Goal: Task Accomplishment & Management: Complete application form

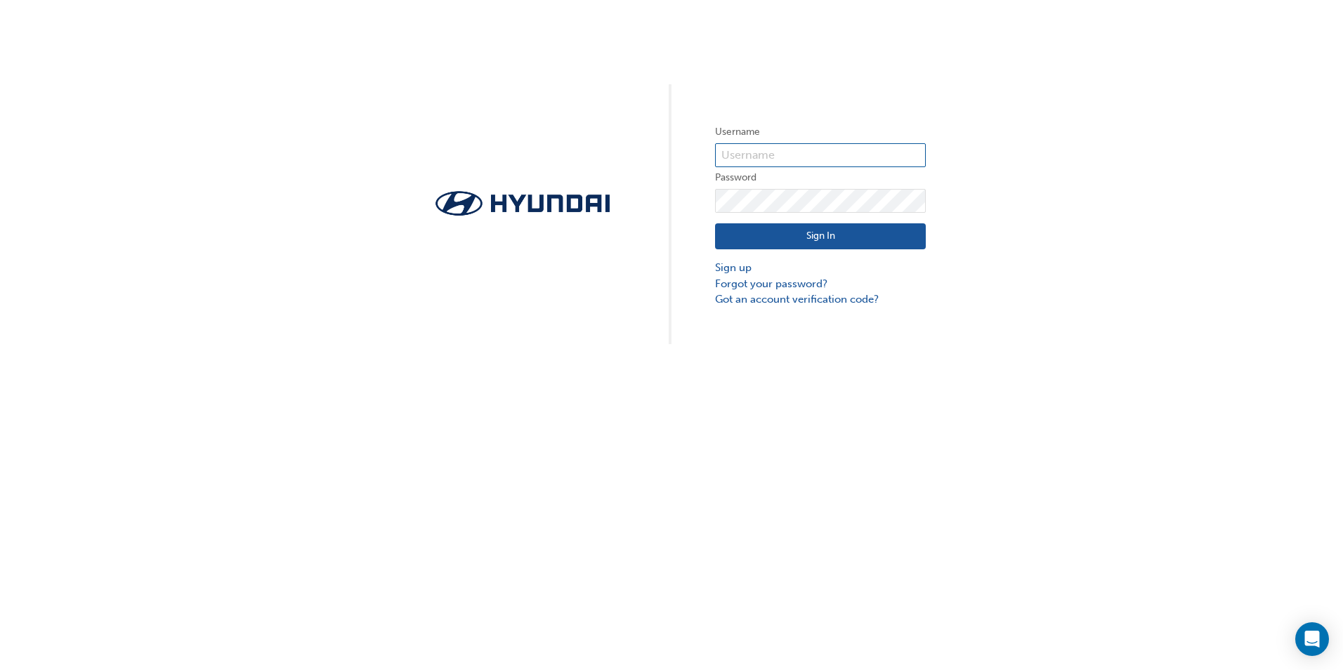
paste input "29320"
type input "29320"
click at [789, 283] on link "Forgot your password?" at bounding box center [820, 284] width 211 height 16
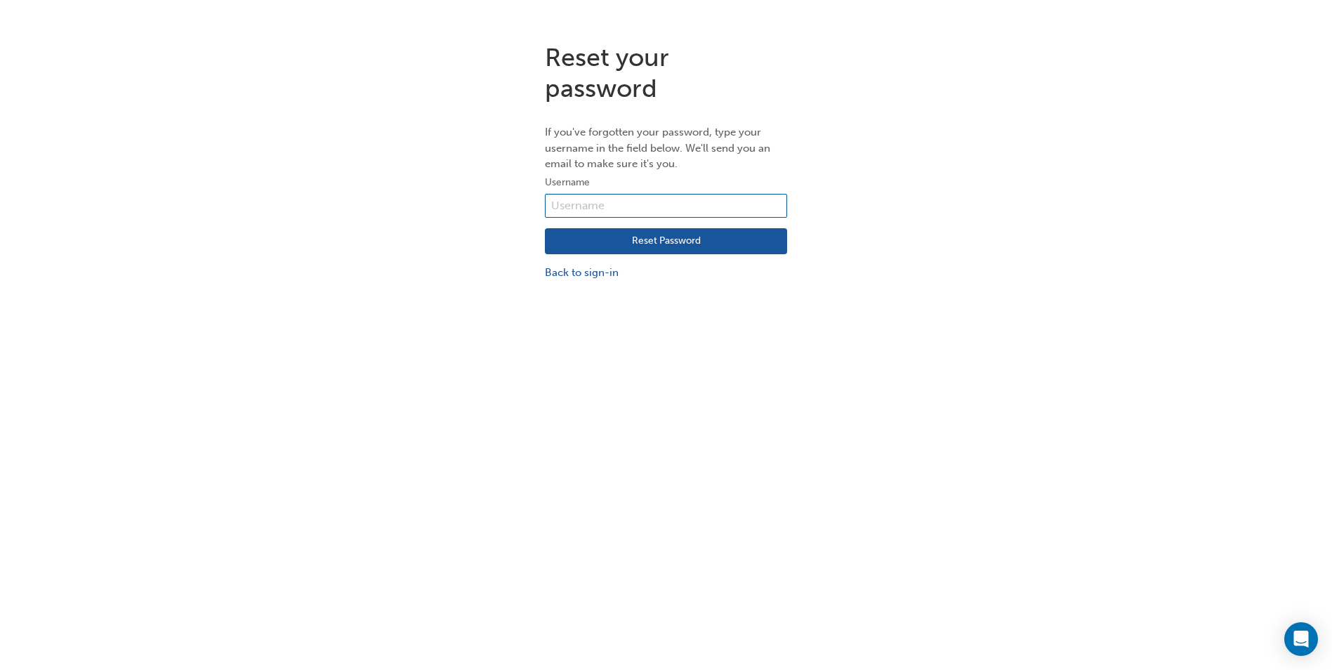
click at [652, 210] on input "text" at bounding box center [666, 206] width 242 height 24
type input "29320"
click at [607, 240] on button "Reset Password" at bounding box center [666, 241] width 242 height 27
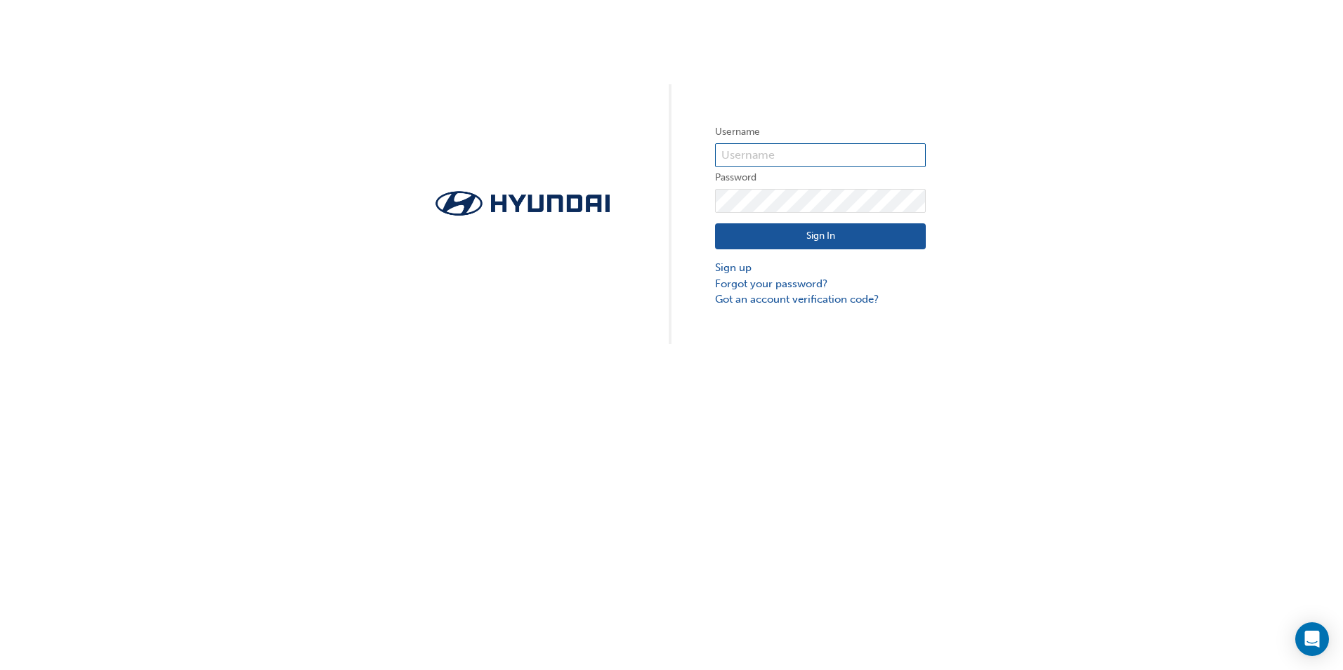
click at [725, 157] on input "text" at bounding box center [820, 155] width 211 height 24
type input "29320"
click at [786, 285] on link "Forgot your password?" at bounding box center [820, 284] width 211 height 16
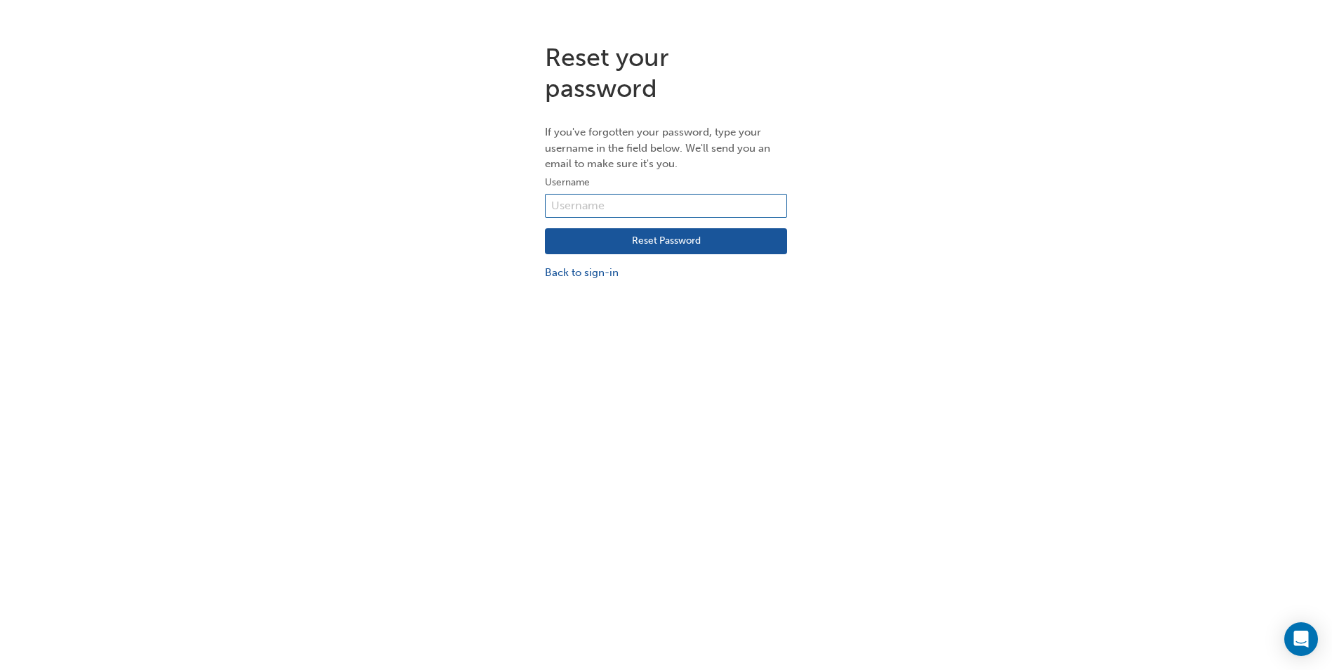
click at [632, 202] on input "text" at bounding box center [666, 206] width 242 height 24
type input "29320"
click at [607, 239] on button "Reset Password" at bounding box center [666, 241] width 242 height 27
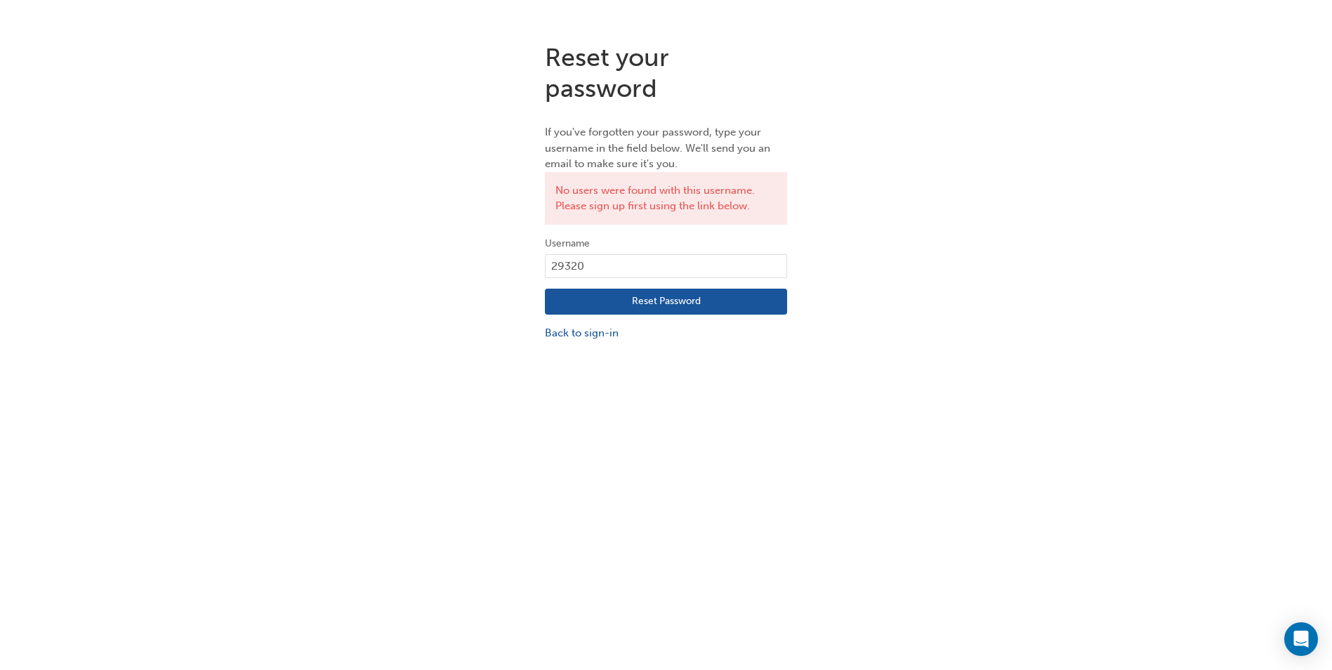
click at [593, 301] on button "Reset Password" at bounding box center [666, 302] width 242 height 27
click at [614, 261] on input "29320" at bounding box center [666, 266] width 242 height 24
drag, startPoint x: 547, startPoint y: 265, endPoint x: 517, endPoint y: 256, distance: 31.5
click at [512, 263] on div "Reset your password If you've forgotten your password, type your username in th…" at bounding box center [666, 192] width 1332 height 320
paste input "HAU4570VA4"
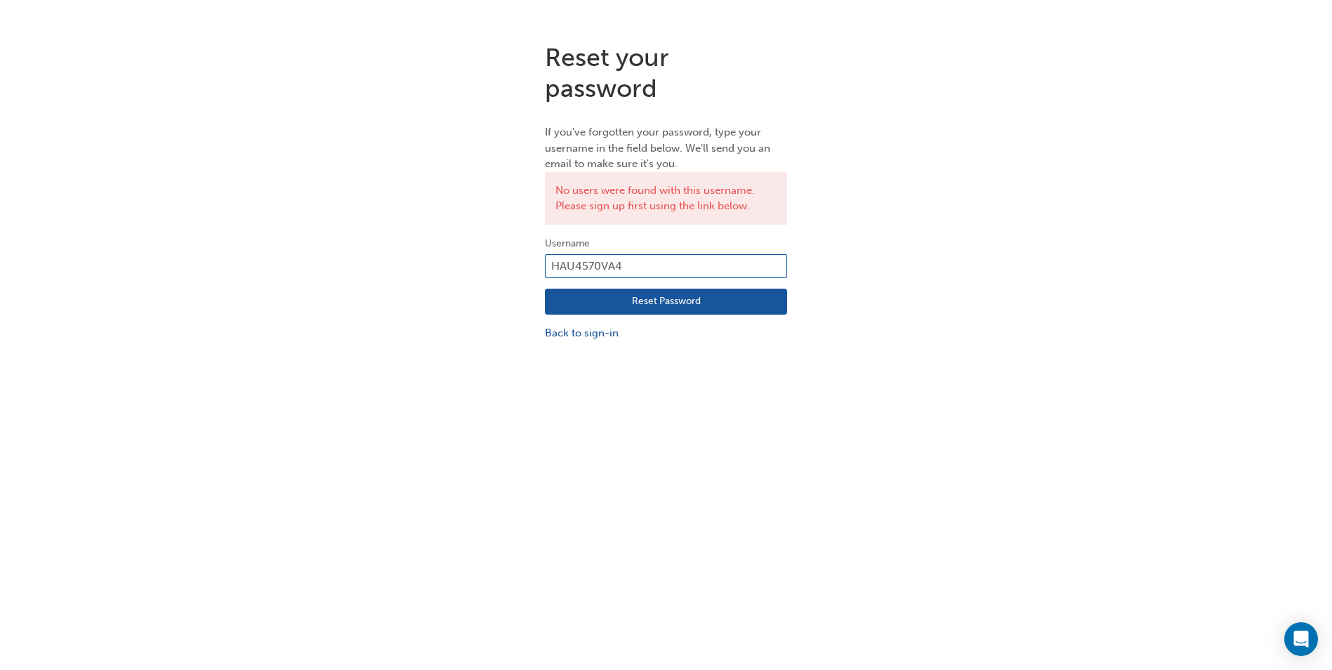
type input "HAU4570VA4"
click at [724, 295] on button "Reset Password" at bounding box center [666, 302] width 242 height 27
click at [626, 260] on input "HAU4570VA4" at bounding box center [666, 266] width 242 height 24
drag, startPoint x: 627, startPoint y: 258, endPoint x: 341, endPoint y: 263, distance: 285.8
click at [341, 263] on div "Reset your password If you've forgotten your password, type your username in th…" at bounding box center [666, 192] width 1332 height 320
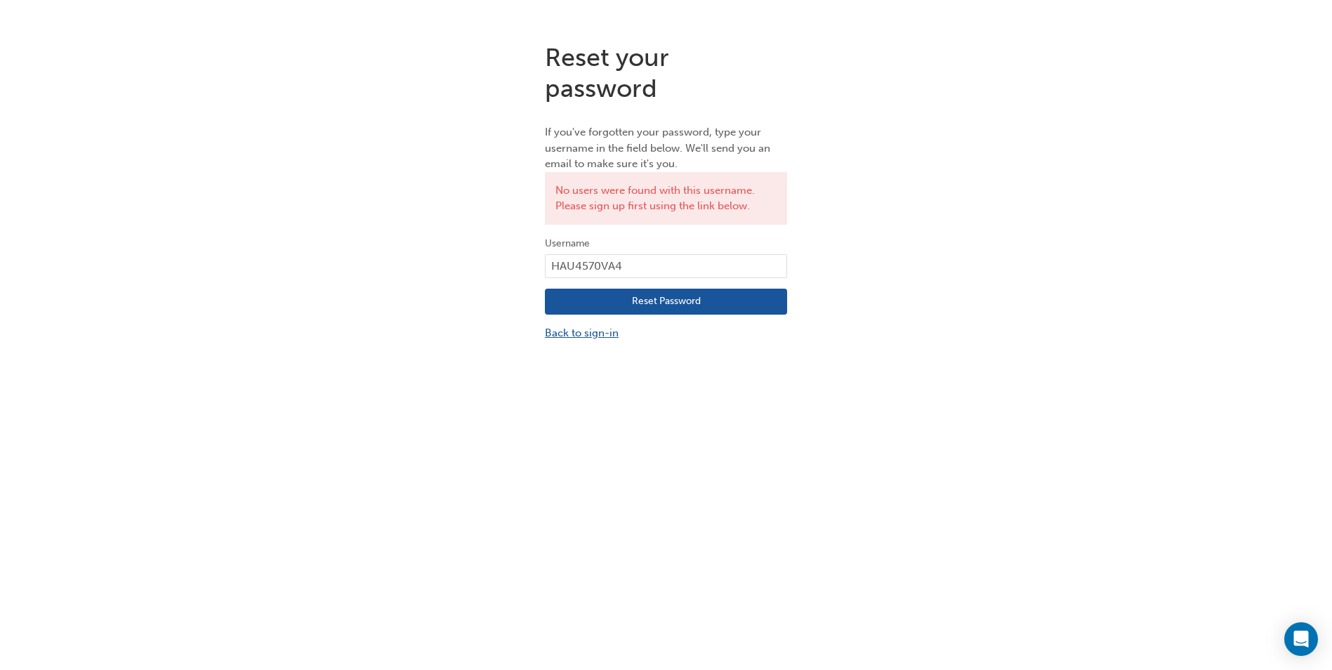
click at [584, 326] on link "Back to sign-in" at bounding box center [666, 333] width 242 height 16
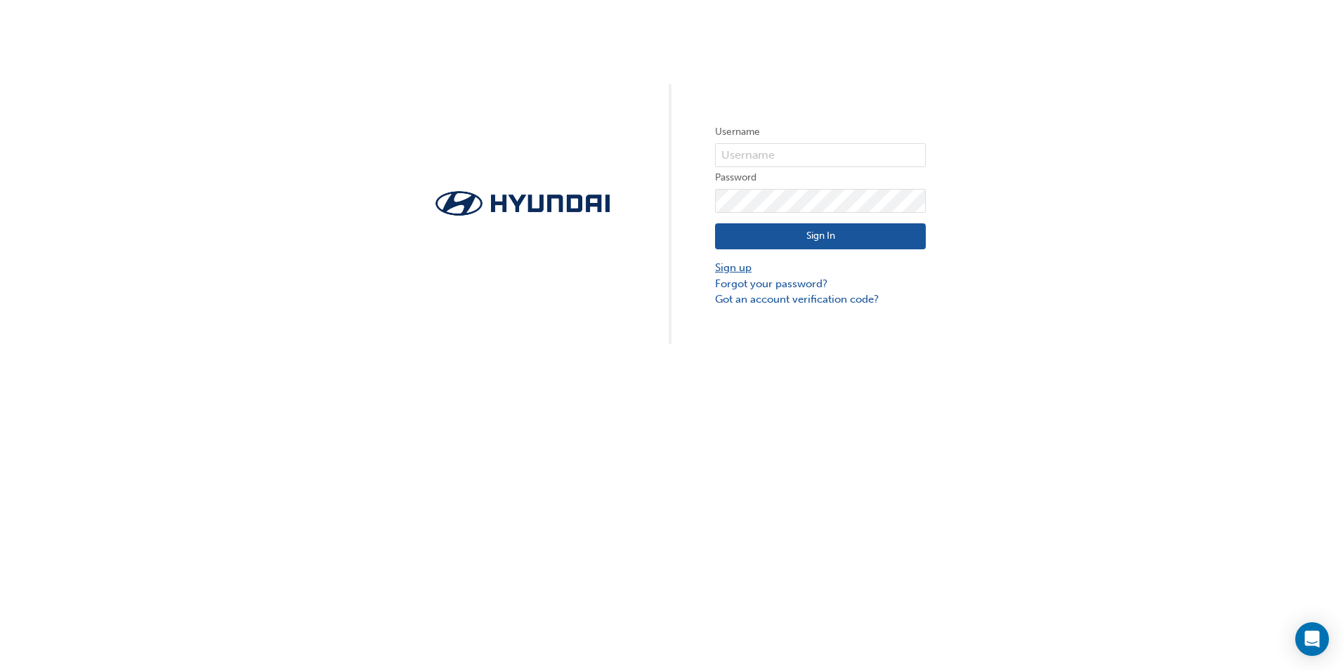
click at [725, 266] on link "Sign up" at bounding box center [820, 268] width 211 height 16
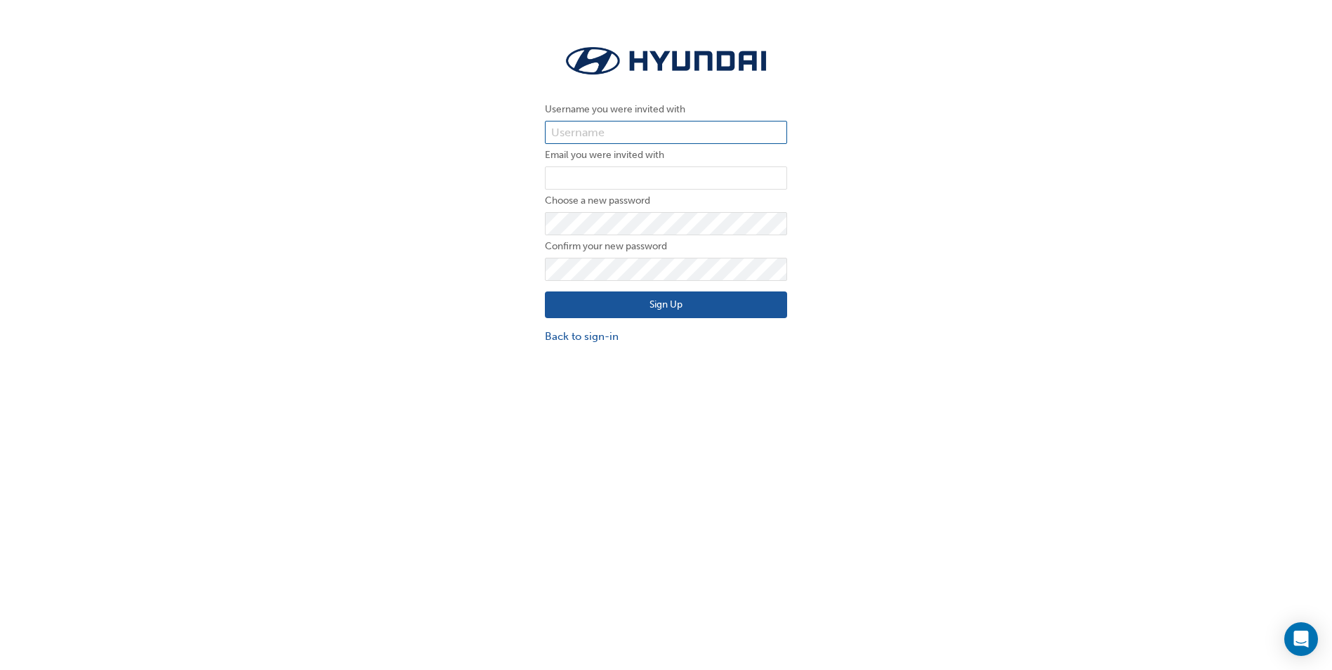
click at [639, 137] on input "text" at bounding box center [666, 133] width 242 height 24
type input "29320"
click at [622, 171] on input "email" at bounding box center [666, 178] width 242 height 24
type input "erin@pacificgympie.com.au"
click at [733, 296] on button "Sign Up" at bounding box center [666, 304] width 242 height 27
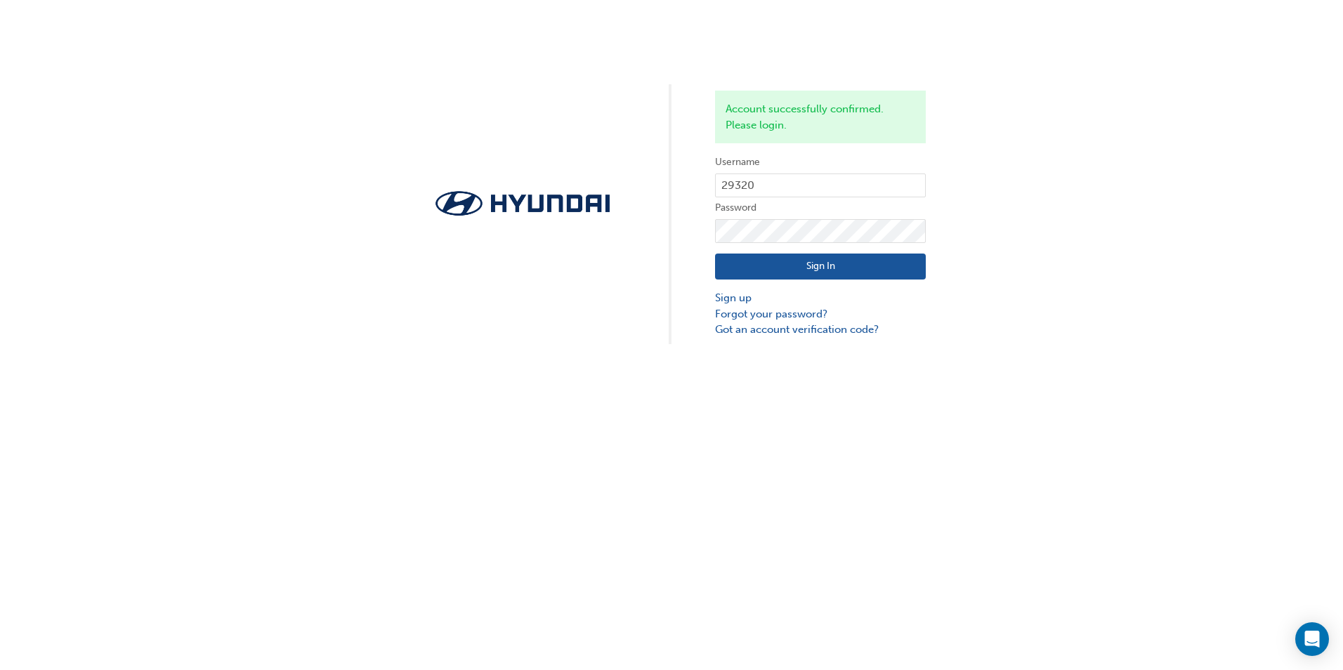
click at [812, 265] on button "Sign In" at bounding box center [820, 266] width 211 height 27
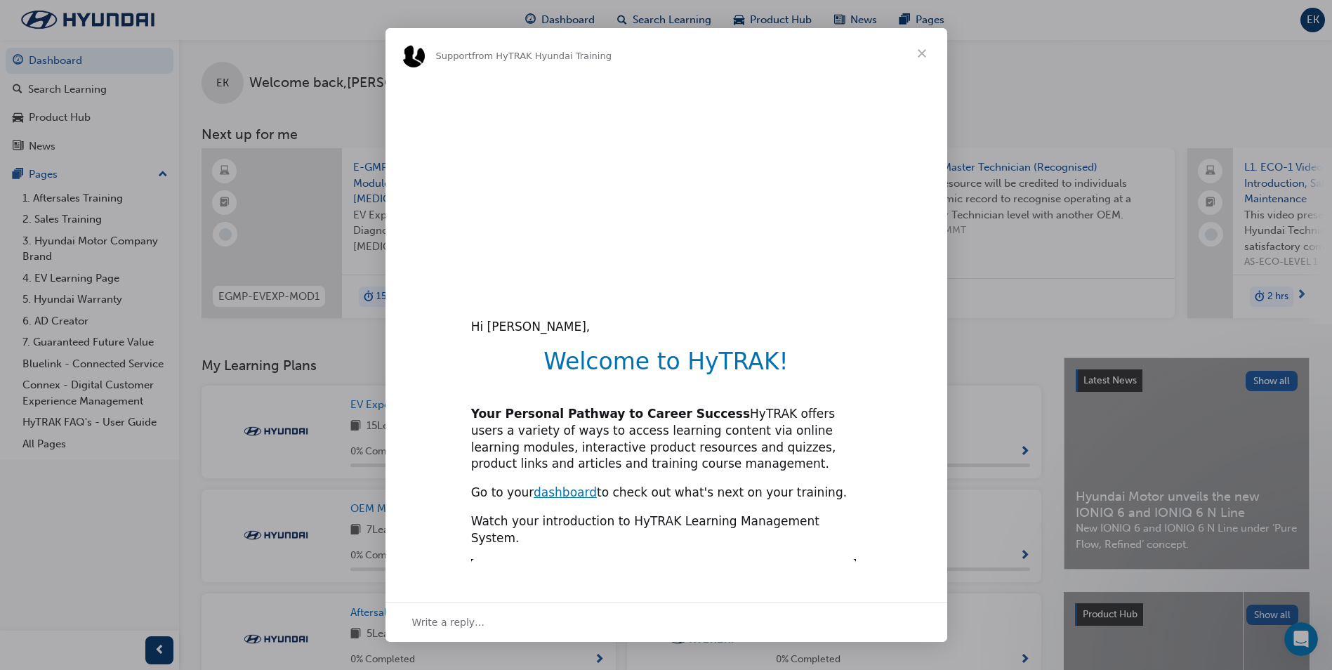
click at [926, 60] on span "Close" at bounding box center [922, 53] width 51 height 51
